Goal: Information Seeking & Learning: Learn about a topic

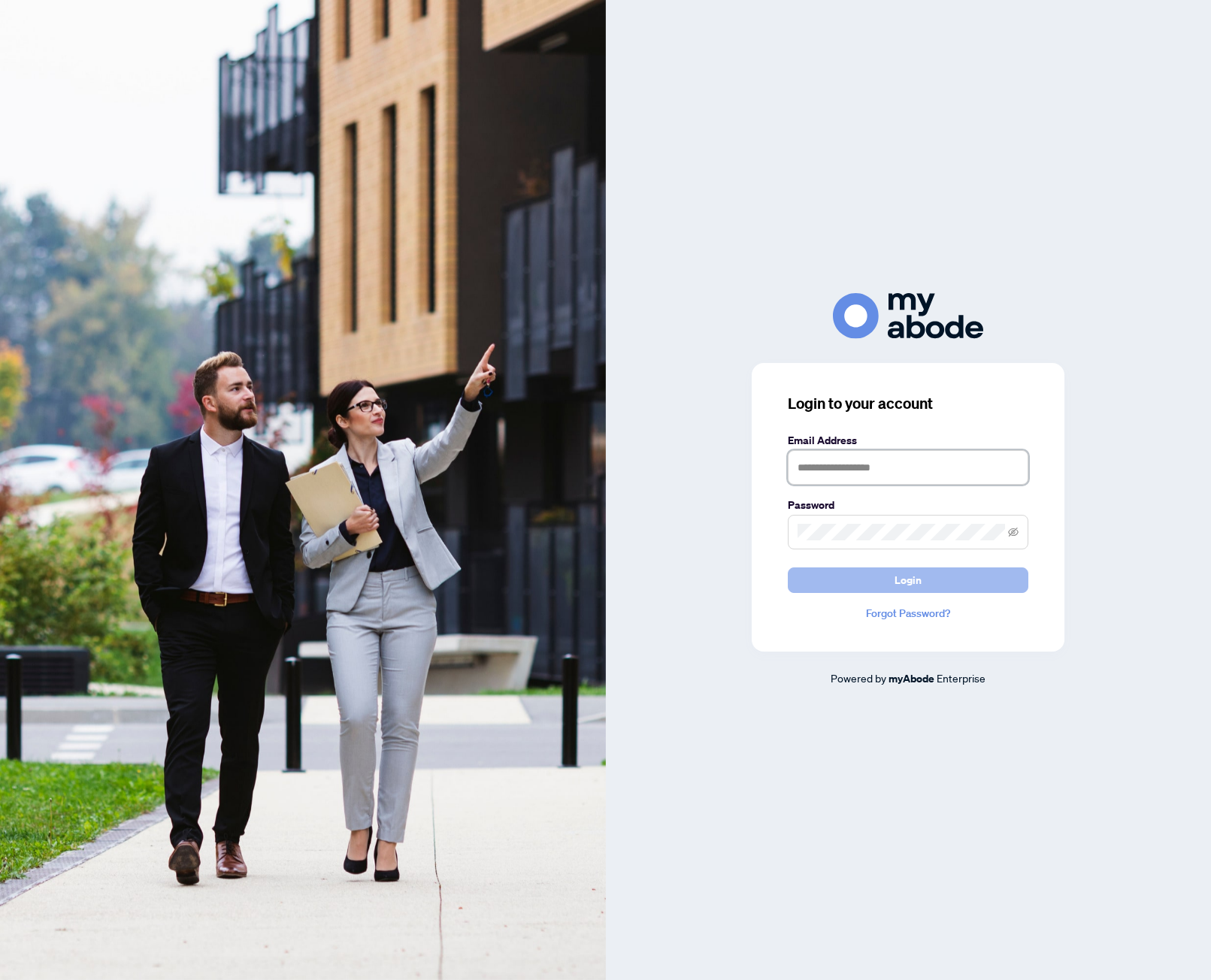
type input "**********"
click at [853, 577] on button "Login" at bounding box center [908, 580] width 241 height 25
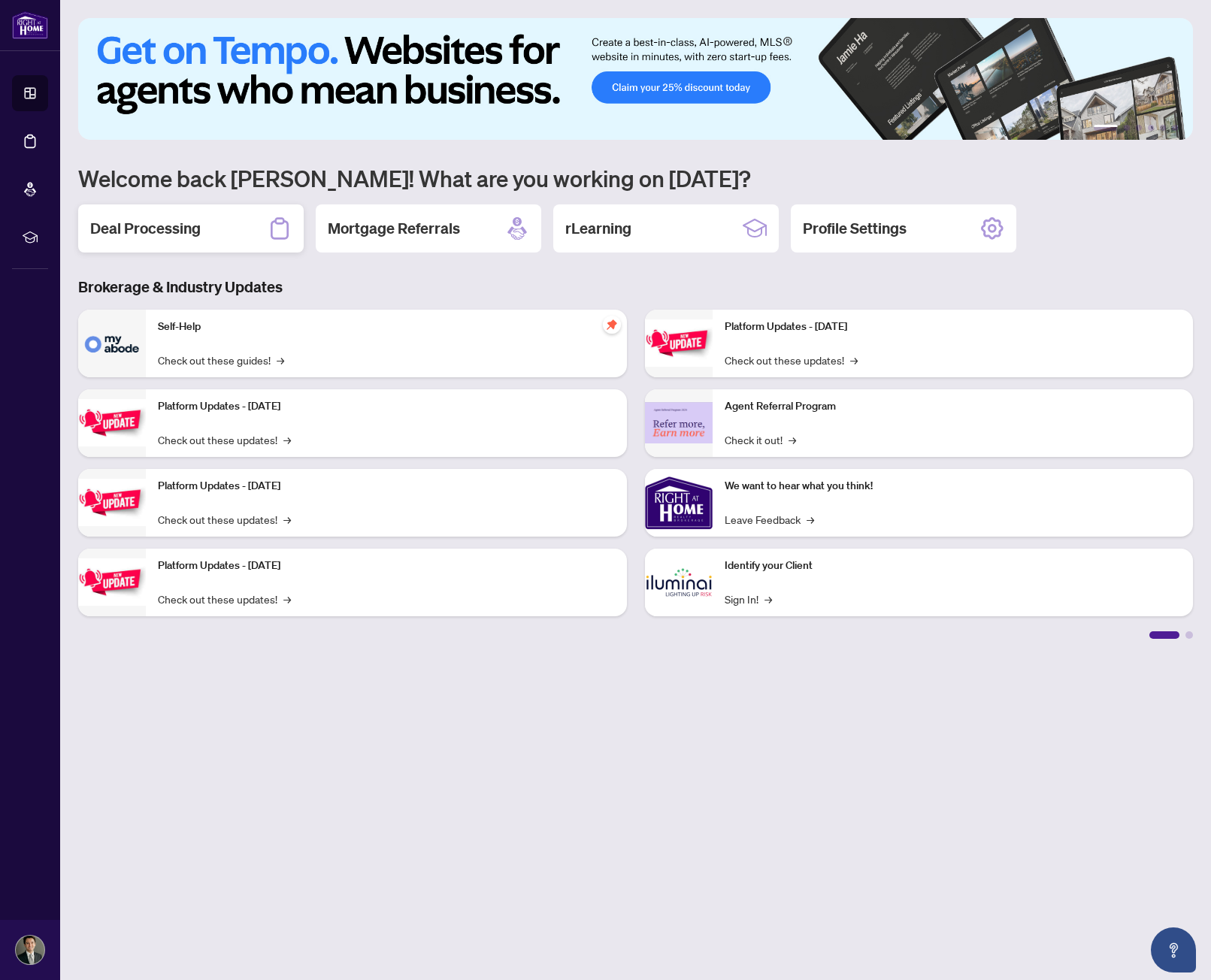
click at [185, 219] on h2 "Deal Processing" at bounding box center [146, 229] width 111 height 21
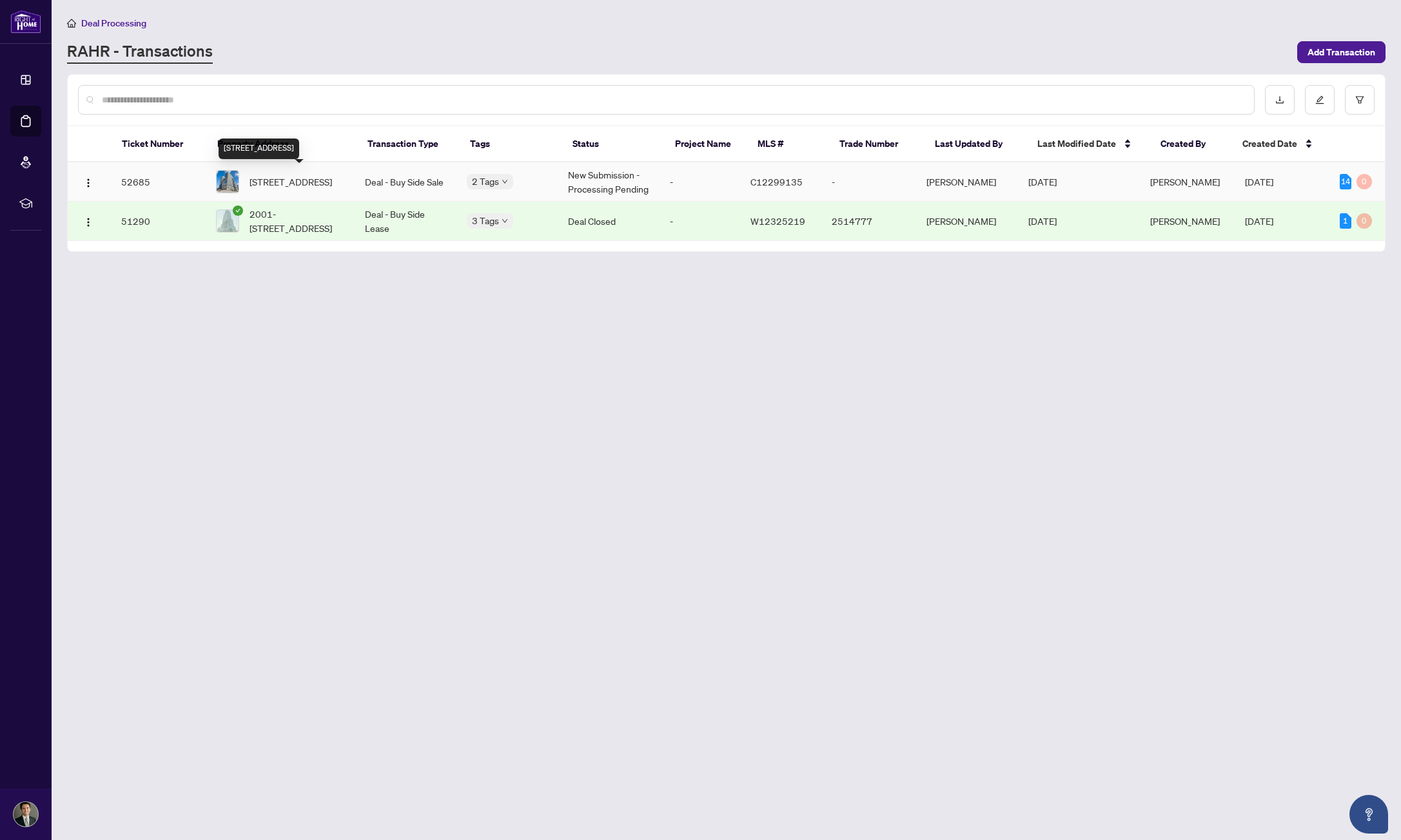
click at [319, 189] on span "[STREET_ADDRESS]" at bounding box center [290, 182] width 82 height 15
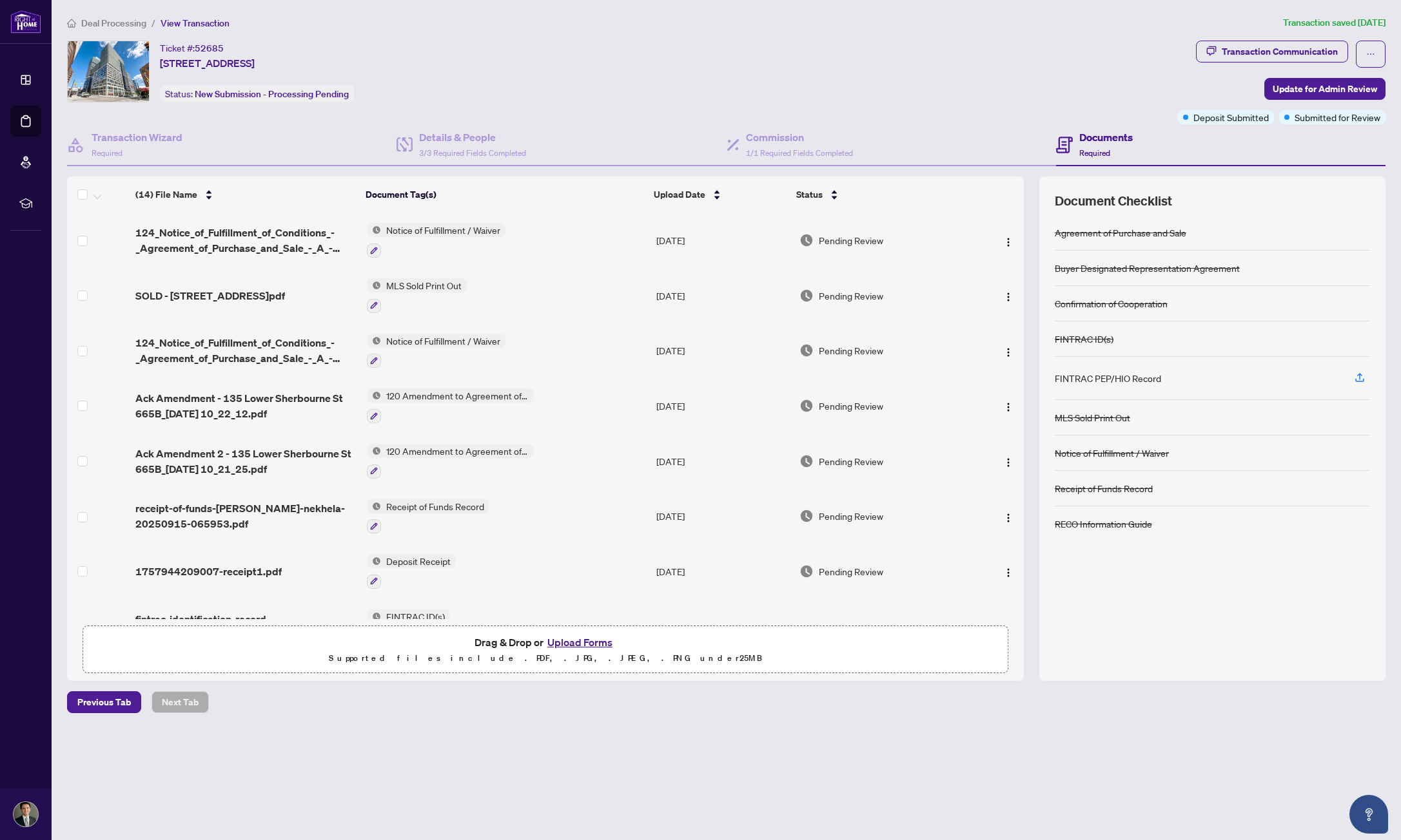
scroll to position [64, 0]
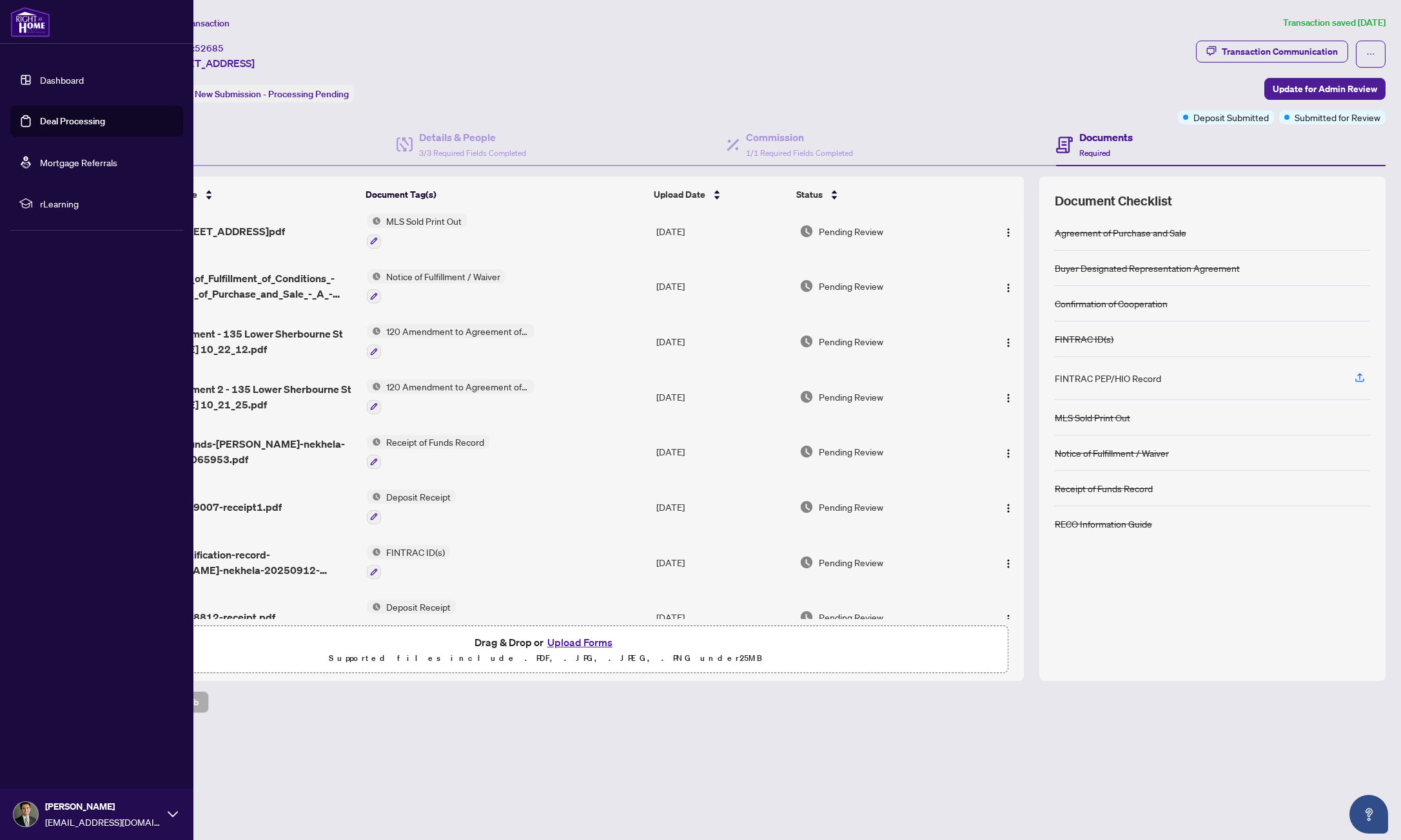
click at [40, 85] on link "Dashboard" at bounding box center [62, 80] width 44 height 11
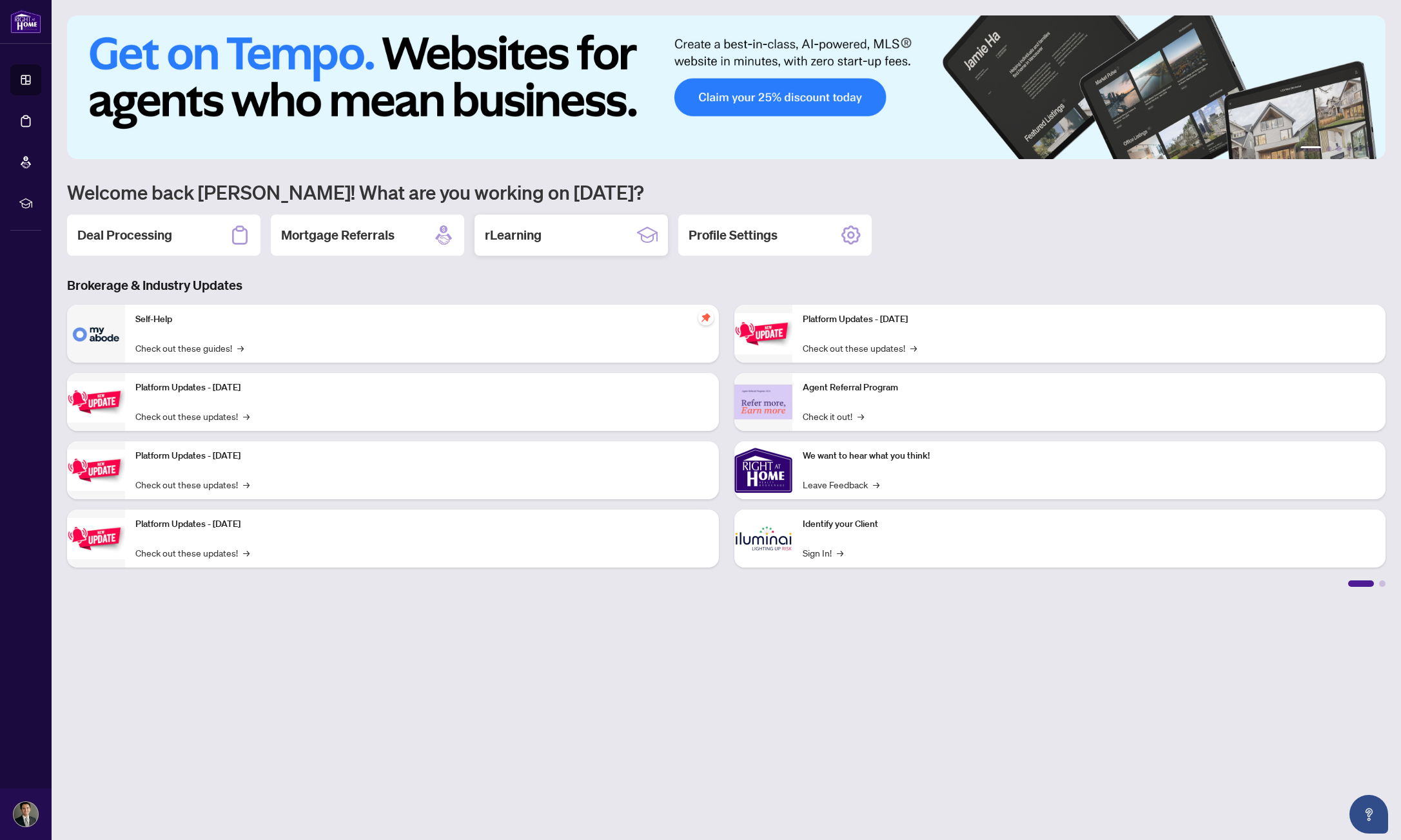
click at [518, 242] on h2 "rLearning" at bounding box center [513, 235] width 56 height 18
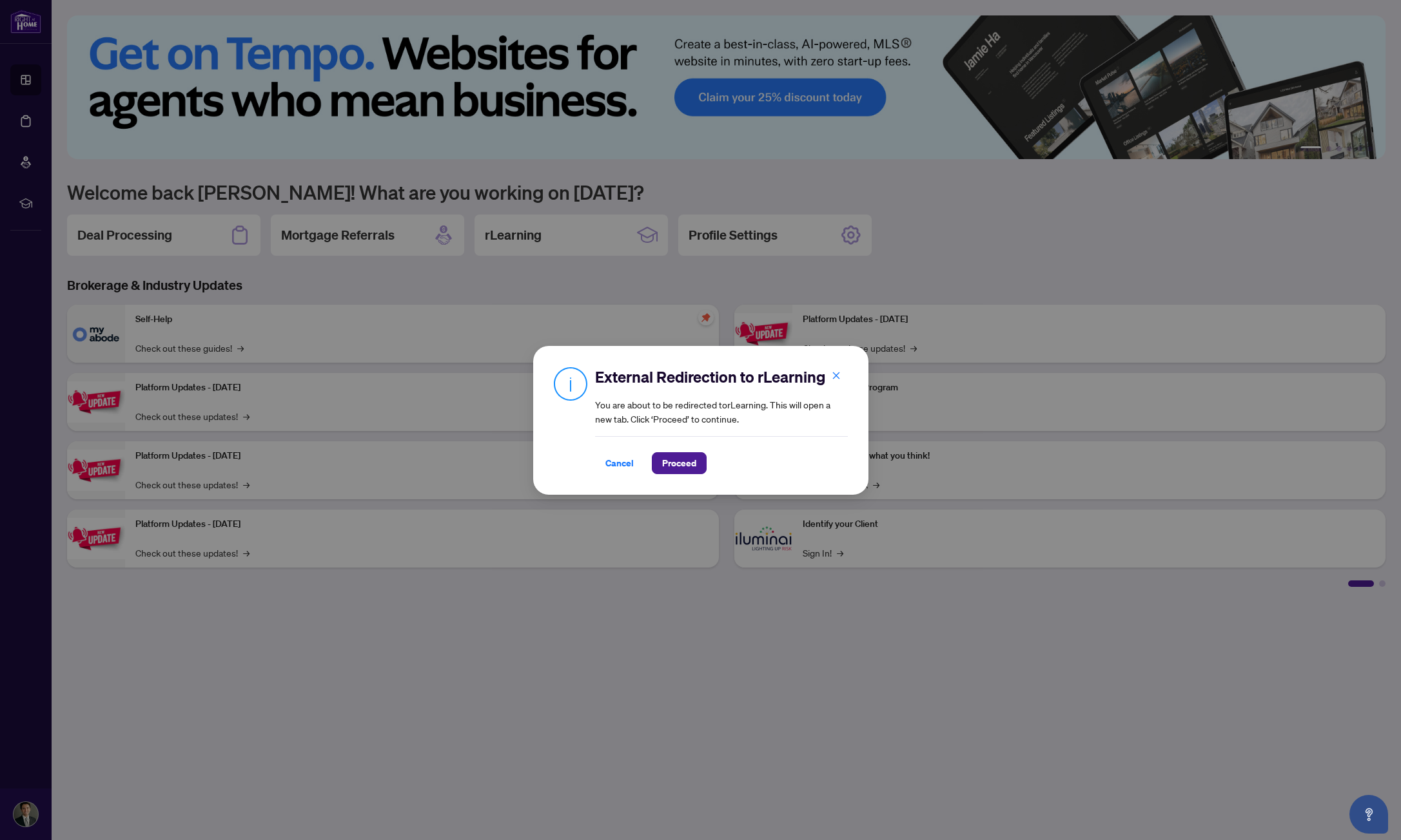
click at [677, 438] on div "Cancel Proceed" at bounding box center [721, 455] width 252 height 38
click at [682, 468] on span "Proceed" at bounding box center [679, 464] width 34 height 21
